Goal: Task Accomplishment & Management: Manage account settings

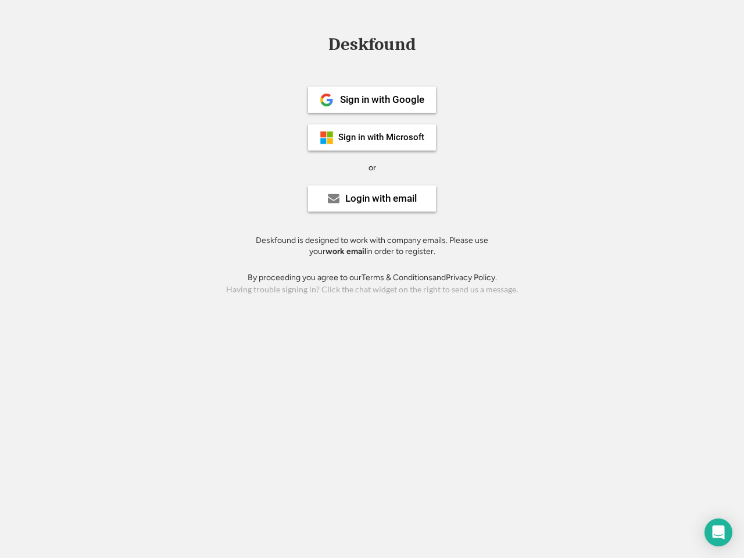
click at [372, 166] on div "or" at bounding box center [373, 168] width 8 height 12
click at [372, 47] on div "Deskfound" at bounding box center [372, 44] width 99 height 18
click at [318, 44] on div "Deskfound" at bounding box center [372, 46] width 744 height 22
click at [372, 47] on div "Deskfound" at bounding box center [372, 44] width 99 height 18
click at [372, 167] on div "or" at bounding box center [373, 168] width 8 height 12
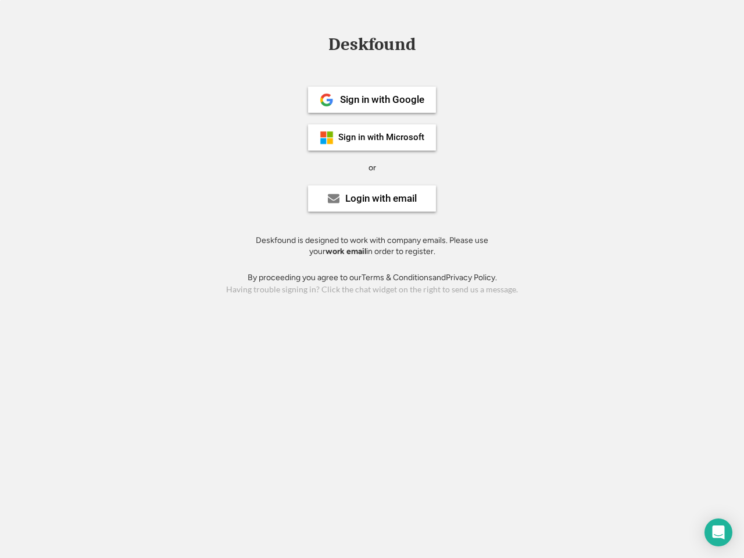
click at [372, 99] on div "Sign in with Google" at bounding box center [382, 100] width 84 height 10
click at [382, 99] on div "Sign in with Google" at bounding box center [382, 100] width 84 height 10
click at [327, 100] on img at bounding box center [327, 100] width 14 height 14
click at [372, 137] on div "Sign in with Microsoft" at bounding box center [381, 137] width 86 height 9
click at [382, 137] on div "Sign in with Microsoft" at bounding box center [381, 137] width 86 height 9
